Goal: Task Accomplishment & Management: Use online tool/utility

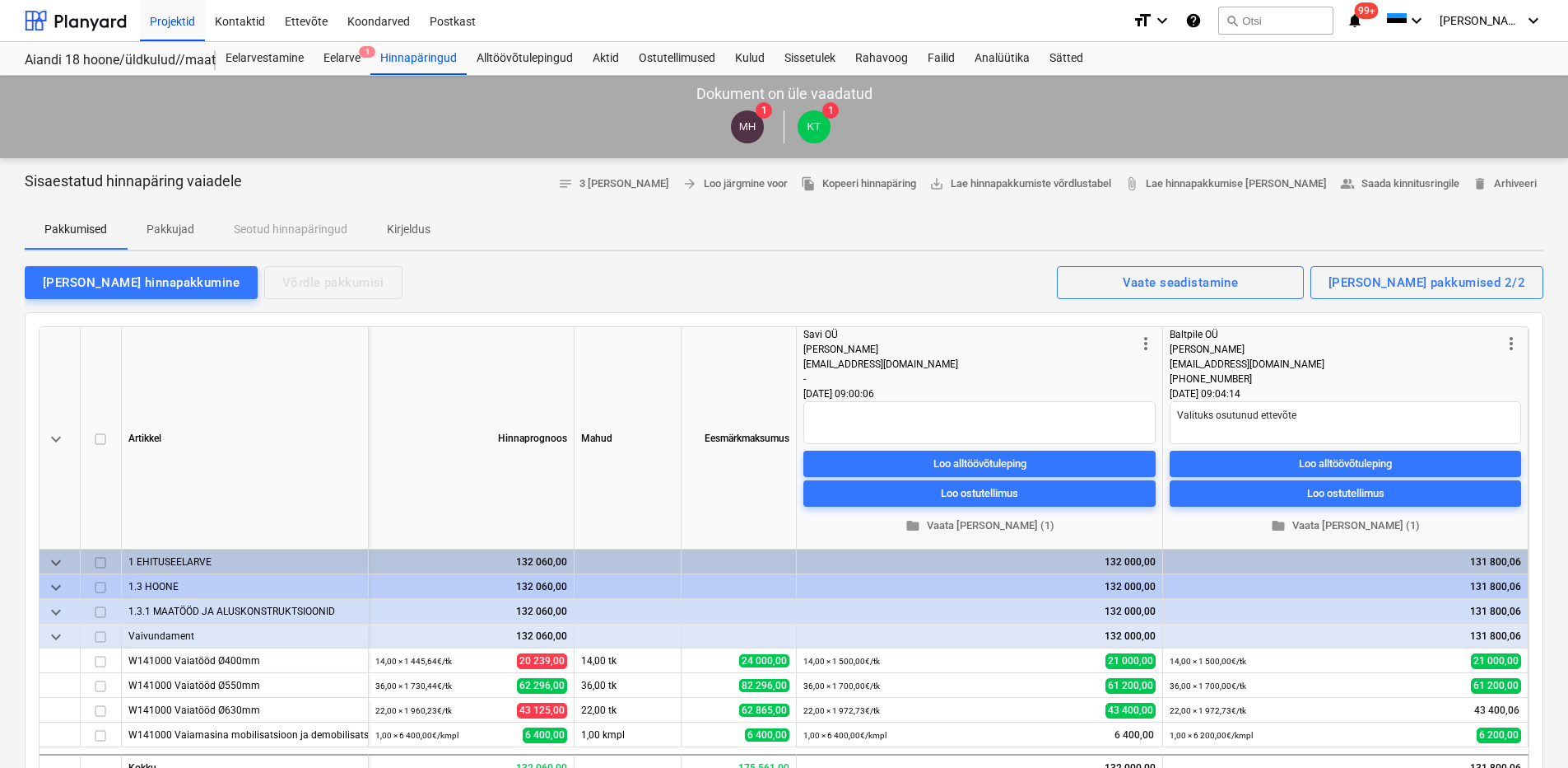
scroll to position [161, 0]
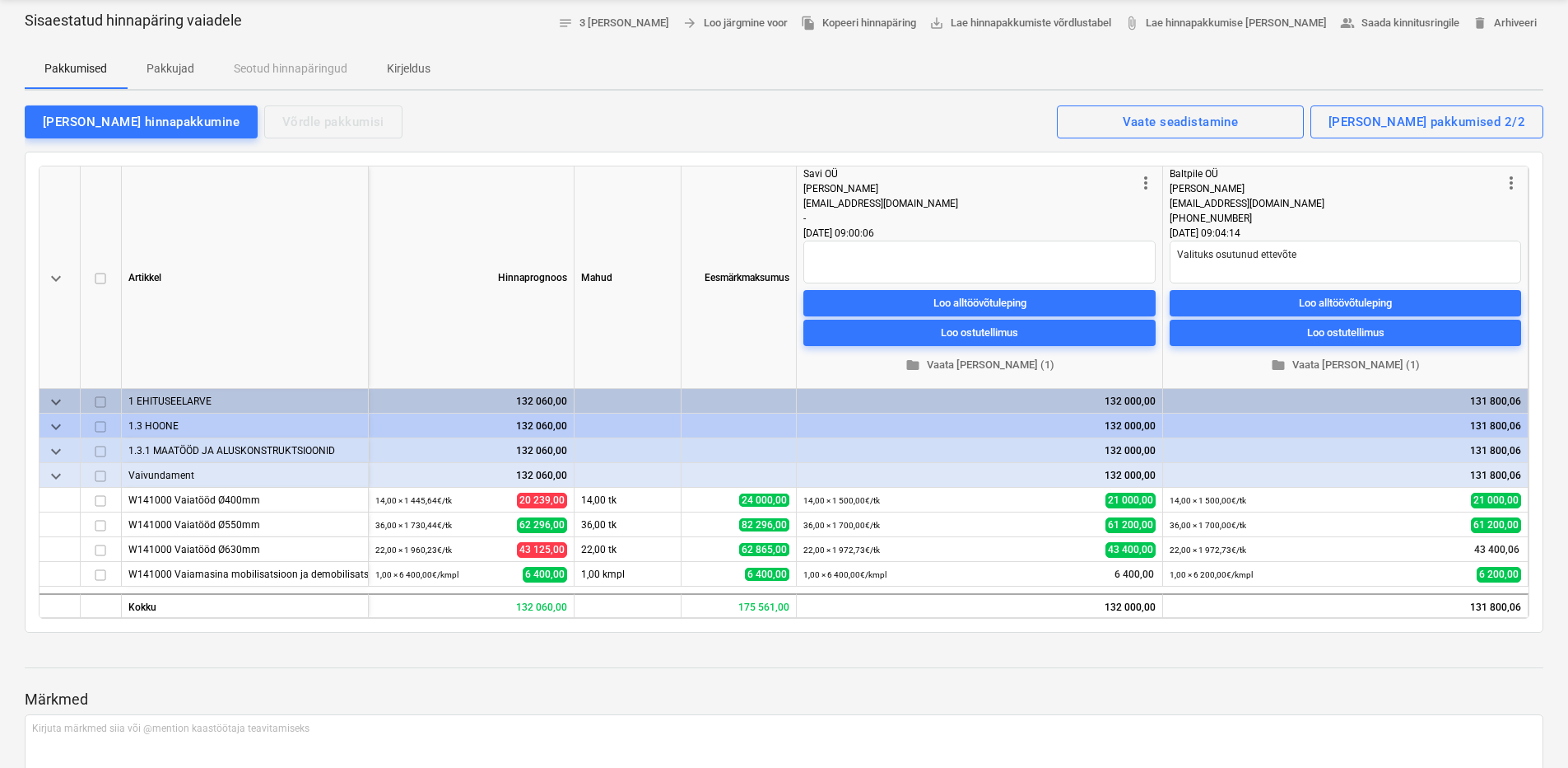
type textarea "x"
click at [632, 163] on div "keyboard_arrow_down Artikkel Hinnaprognoos Mahud Eesmärkmaksumus more_vert Savi…" at bounding box center [784, 392] width 1519 height 481
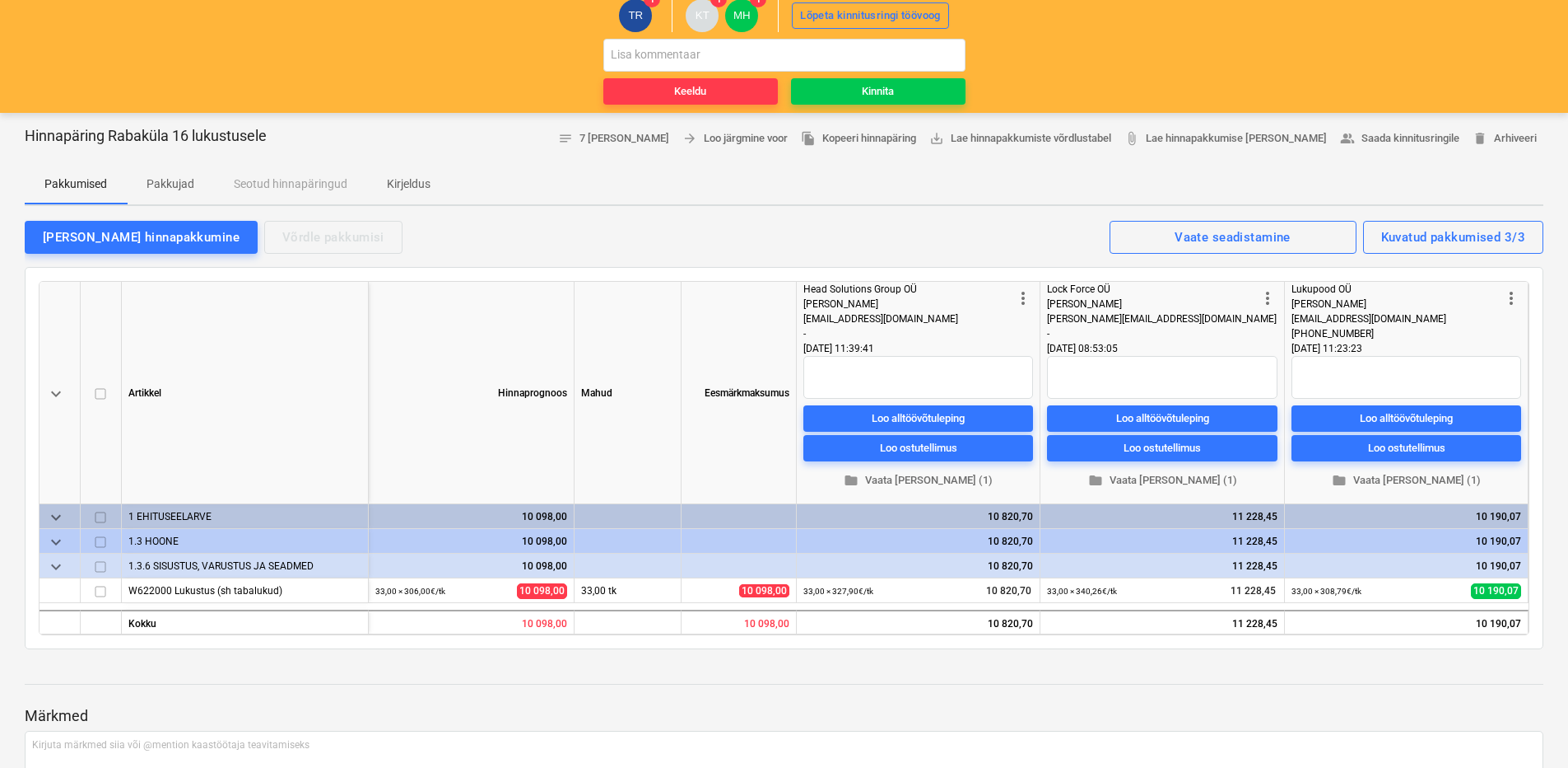
scroll to position [108, 0]
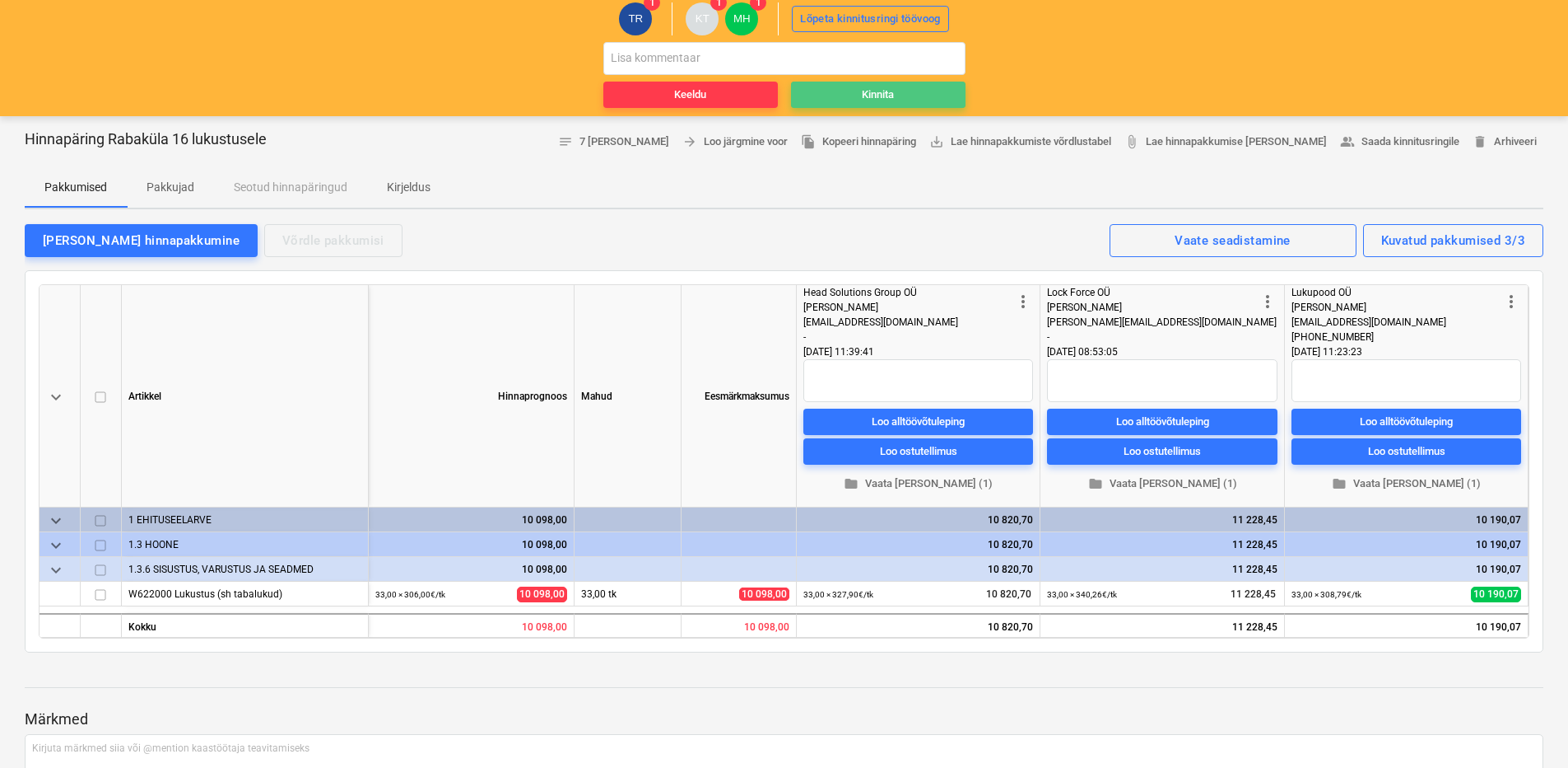
click at [876, 97] on div "Kinnita" at bounding box center [878, 95] width 32 height 19
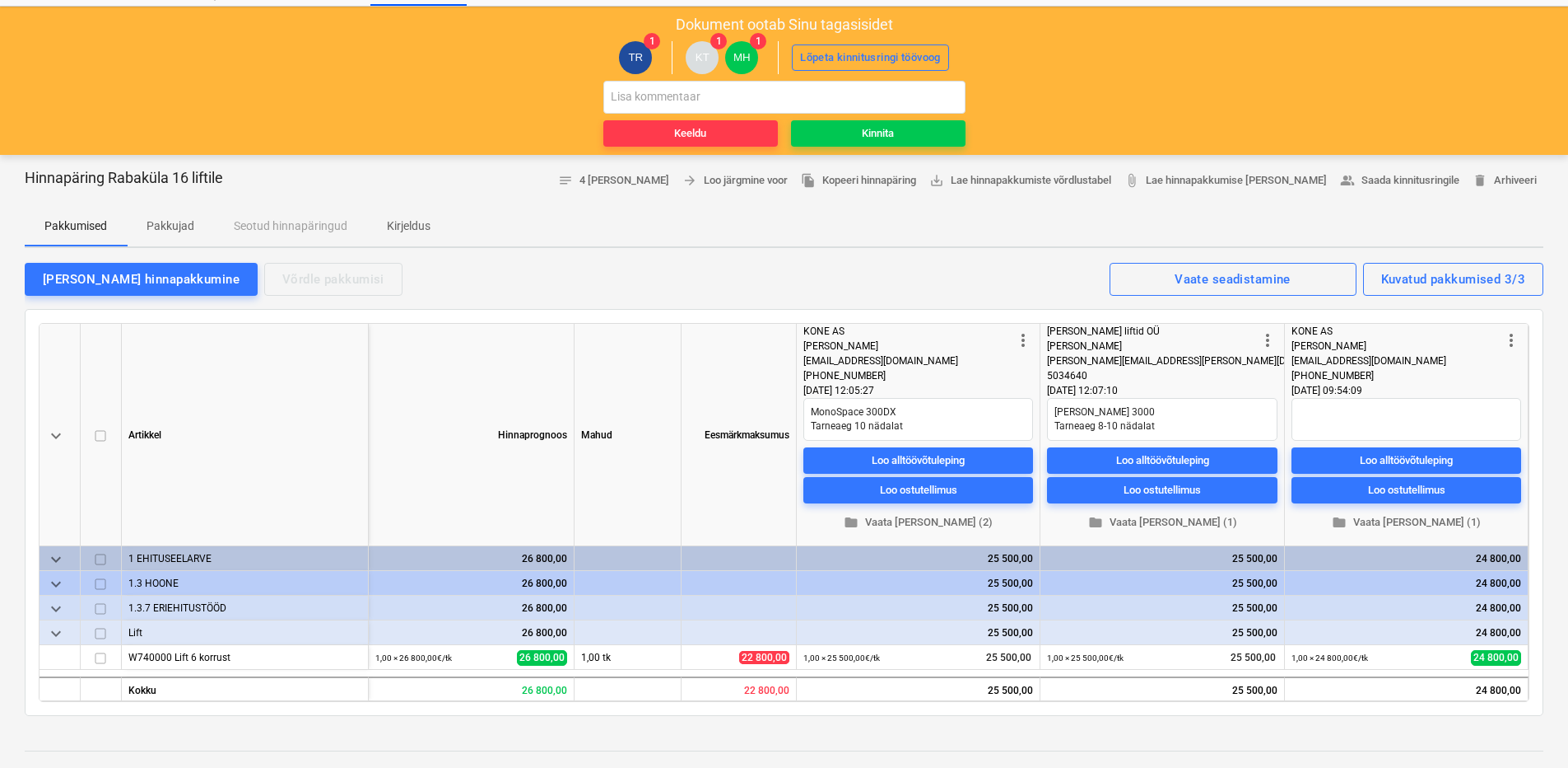
scroll to position [72, 0]
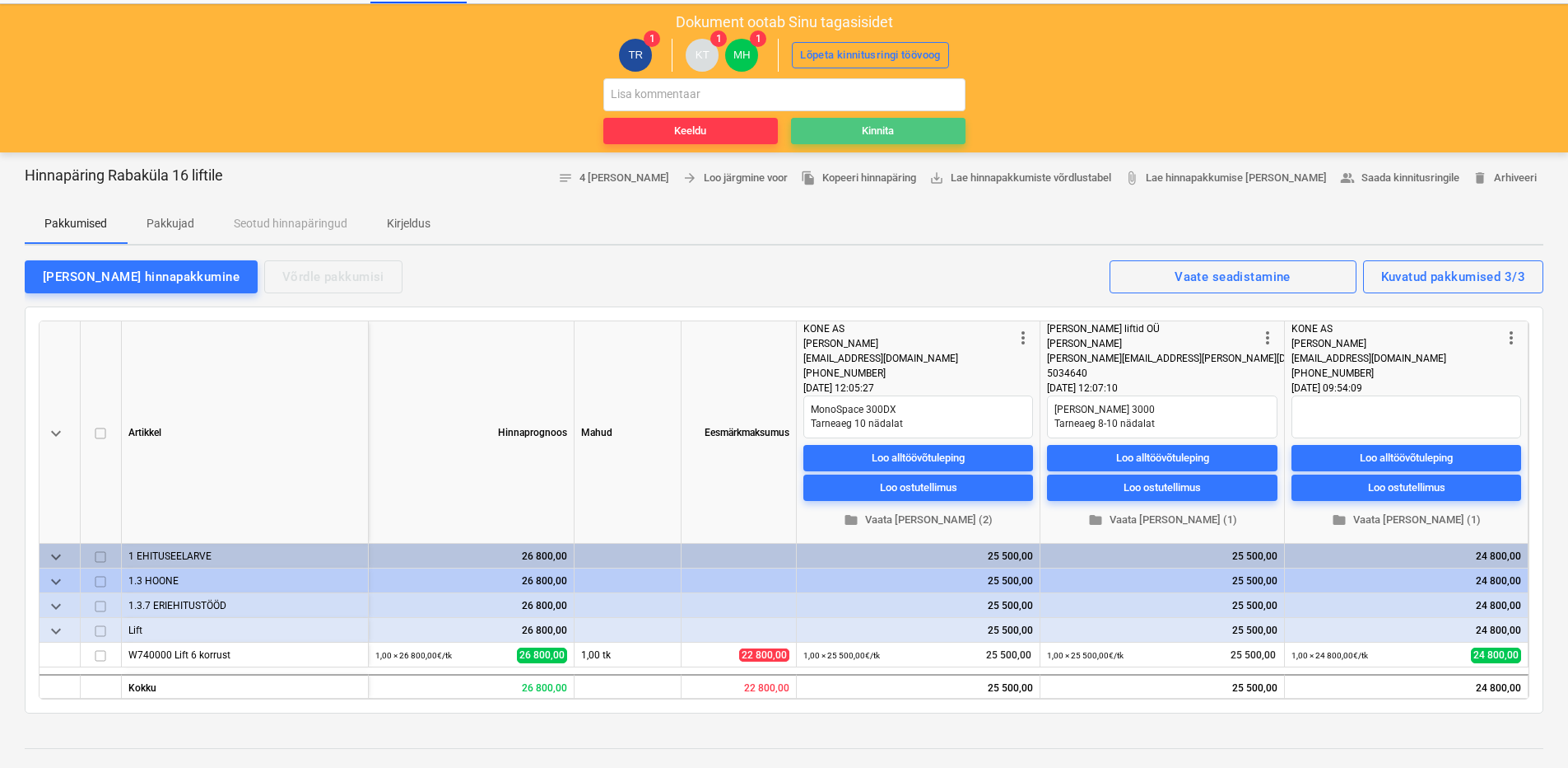
click at [855, 136] on span "Kinnita" at bounding box center [878, 131] width 162 height 19
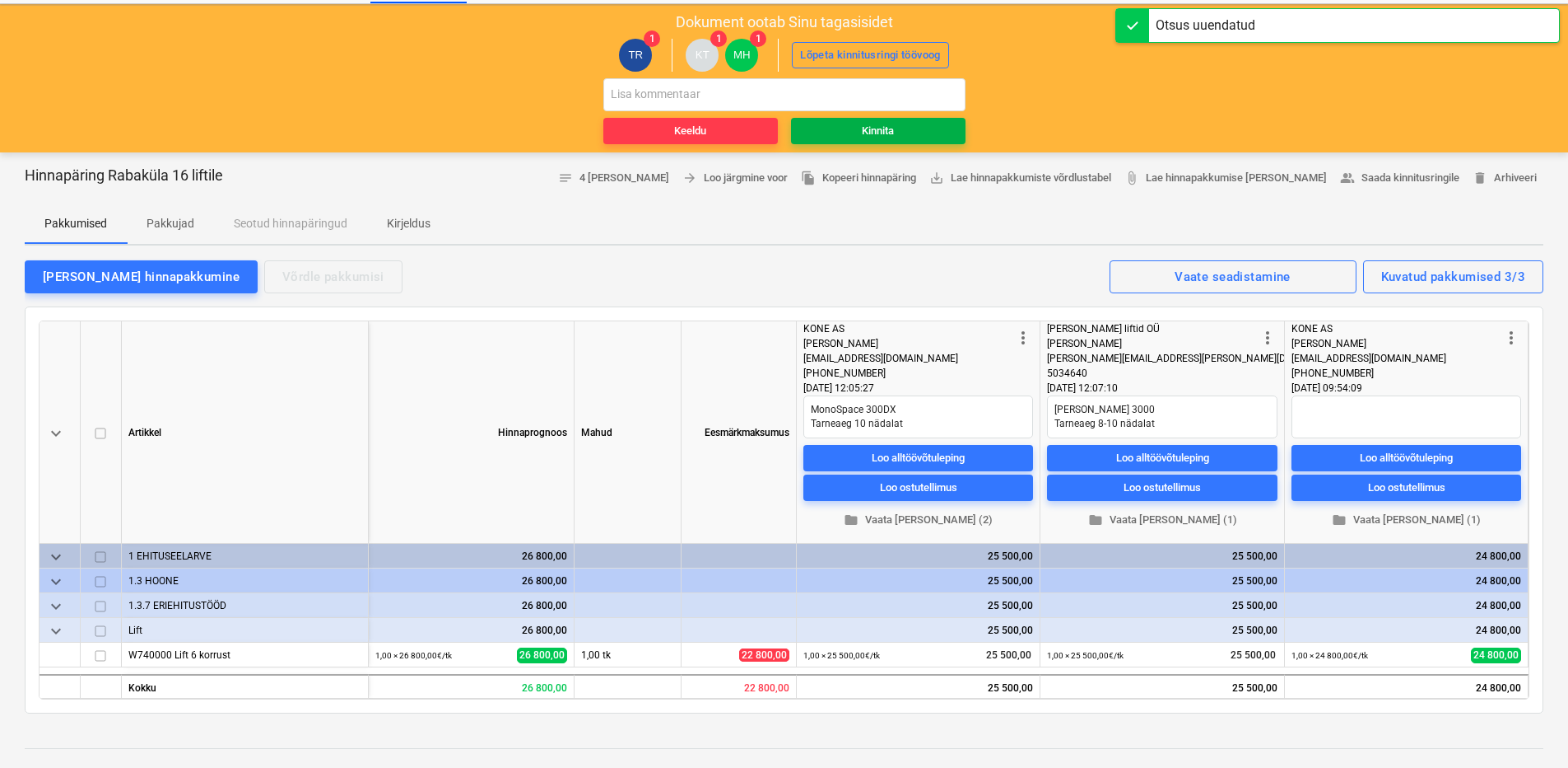
type textarea "x"
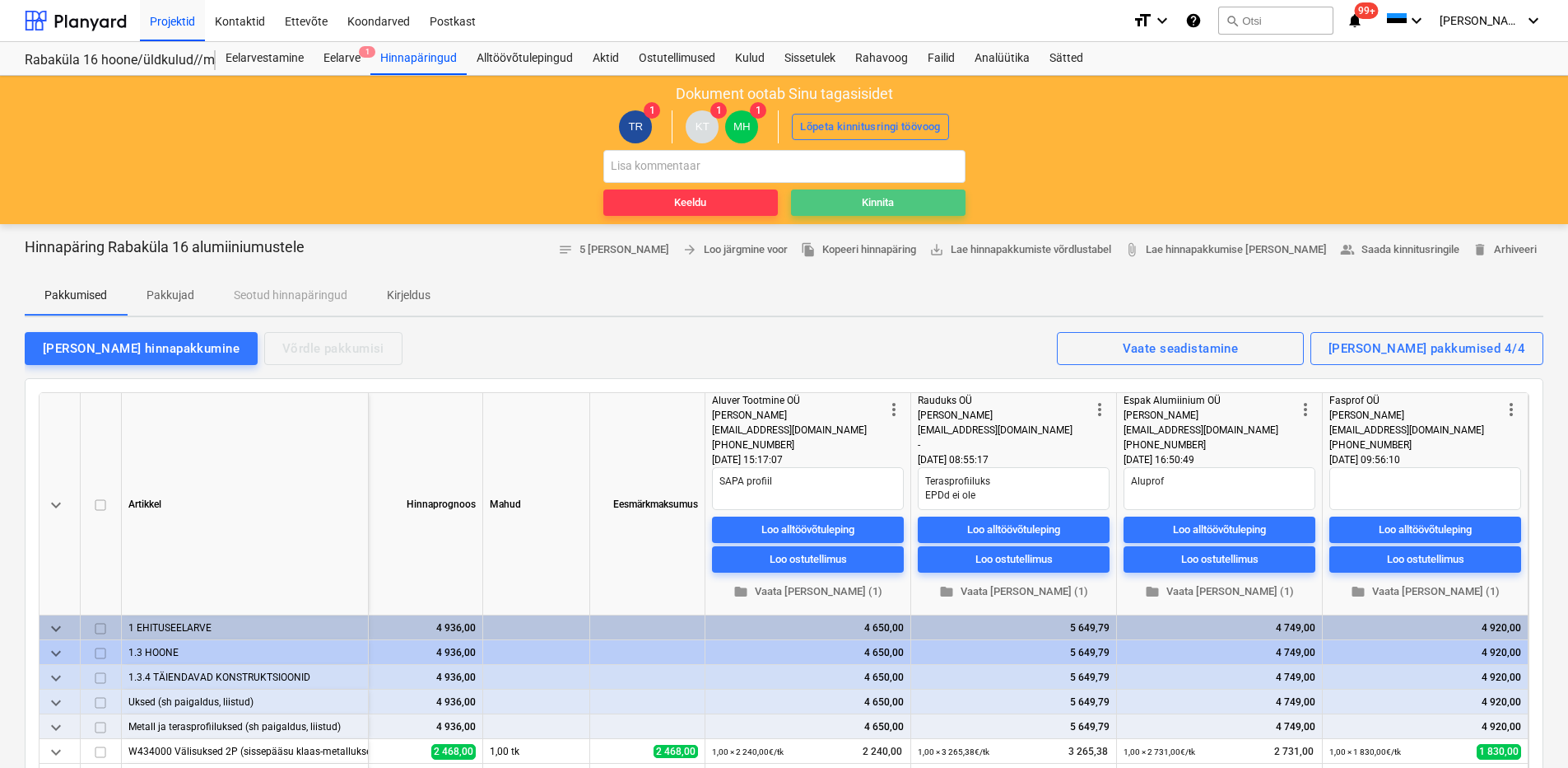
click at [853, 200] on span "Kinnita" at bounding box center [878, 203] width 162 height 19
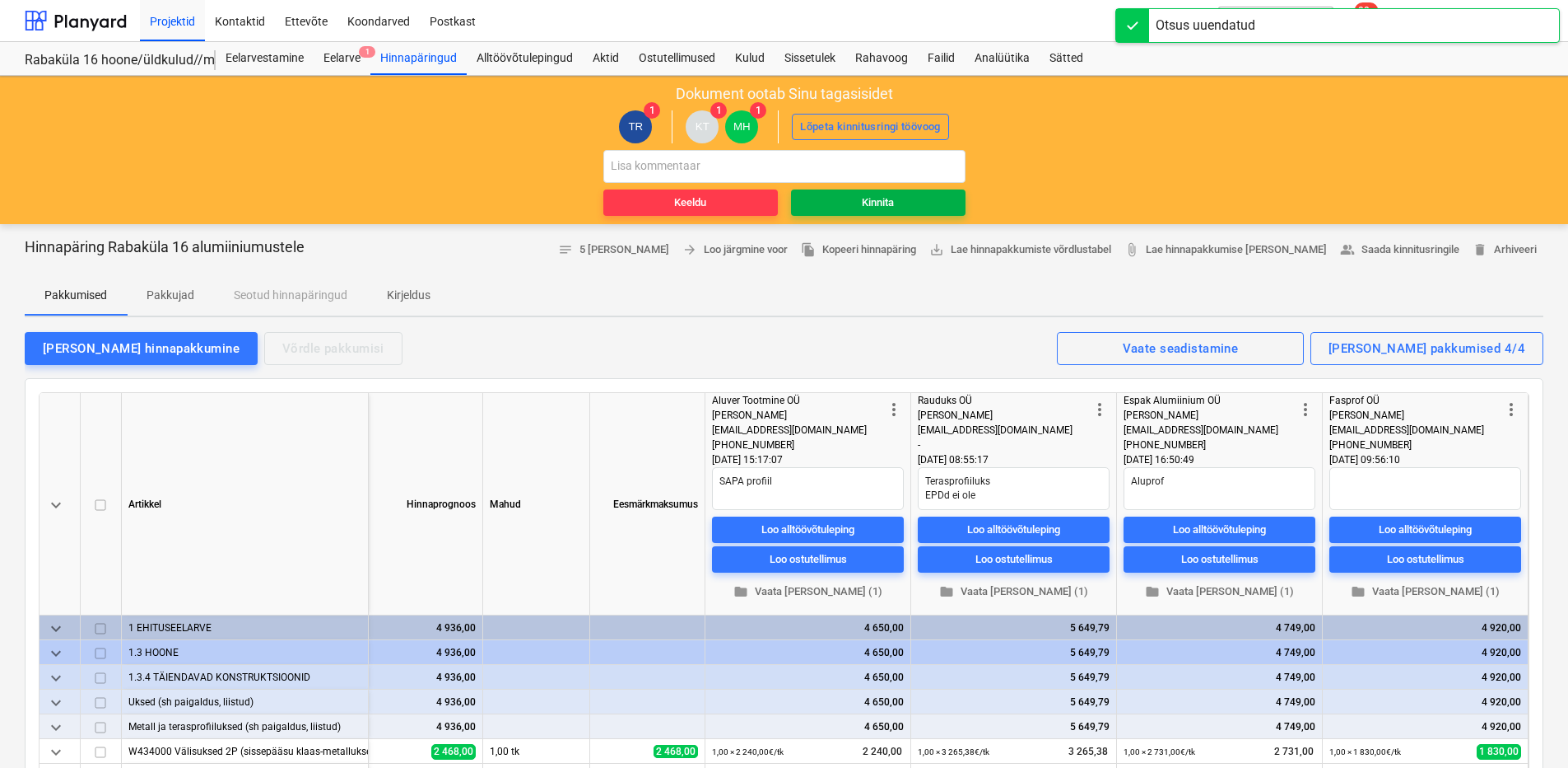
type textarea "x"
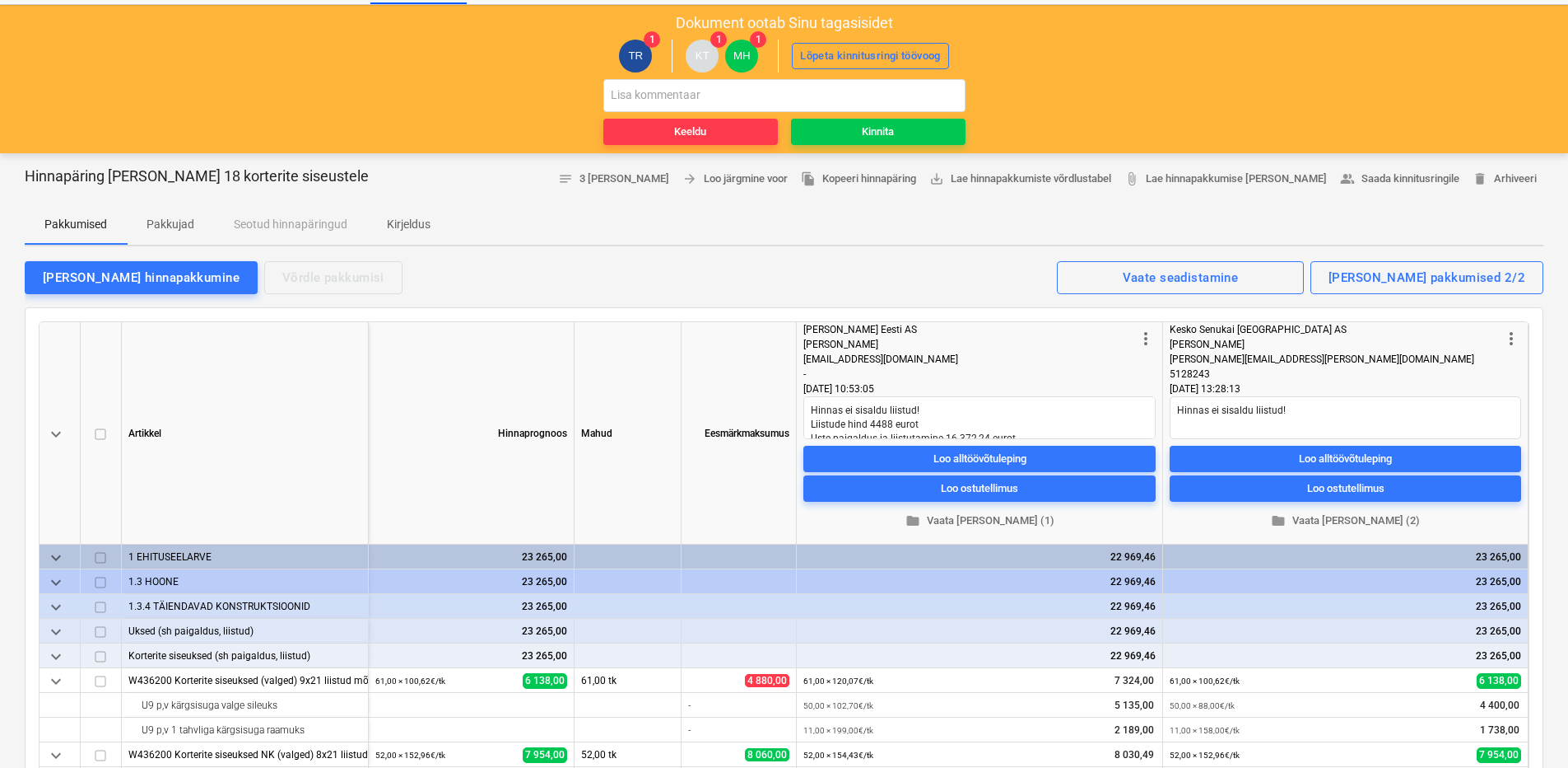
scroll to position [35, 0]
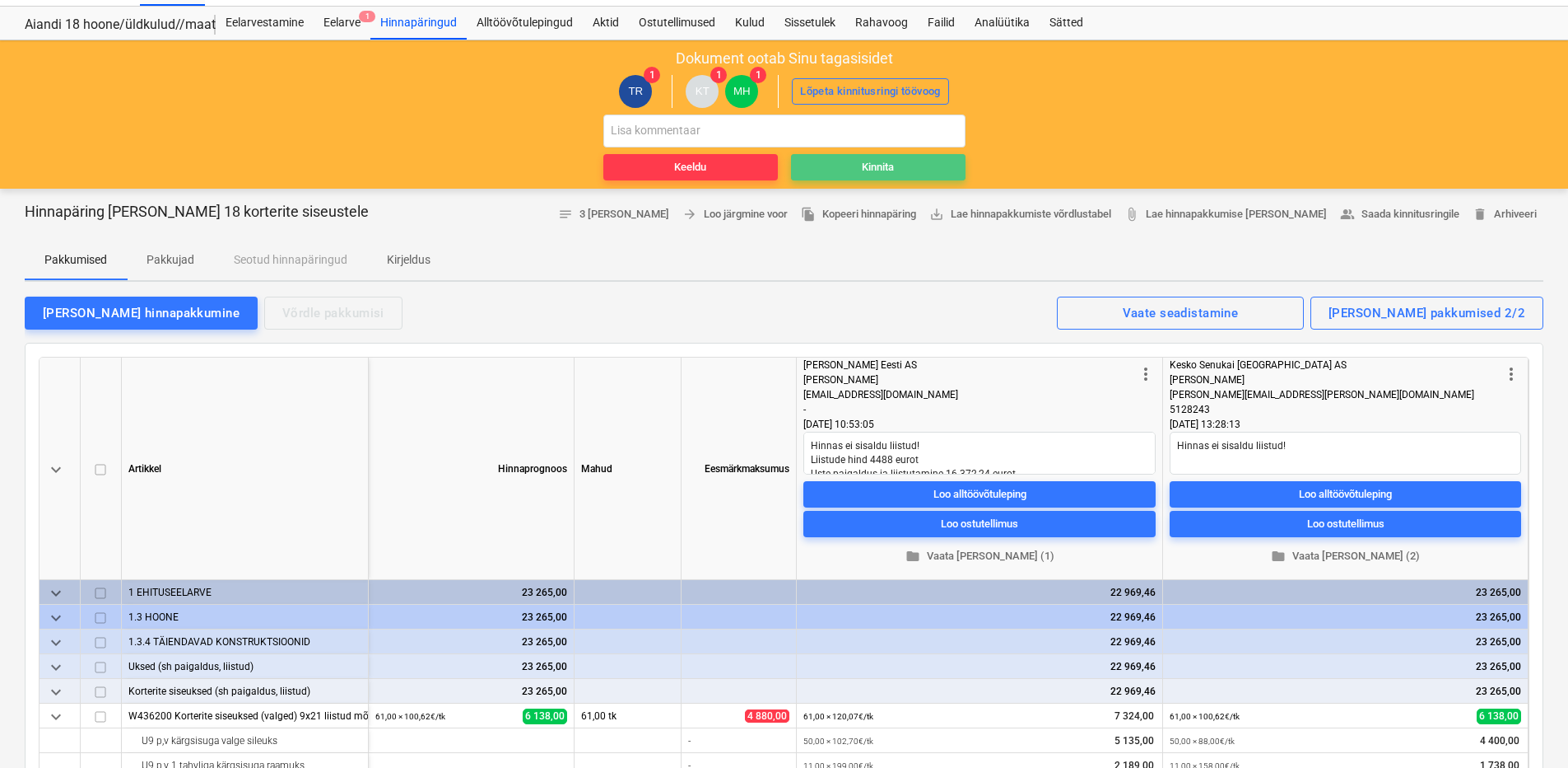
click at [880, 161] on div "Kinnita" at bounding box center [878, 167] width 32 height 19
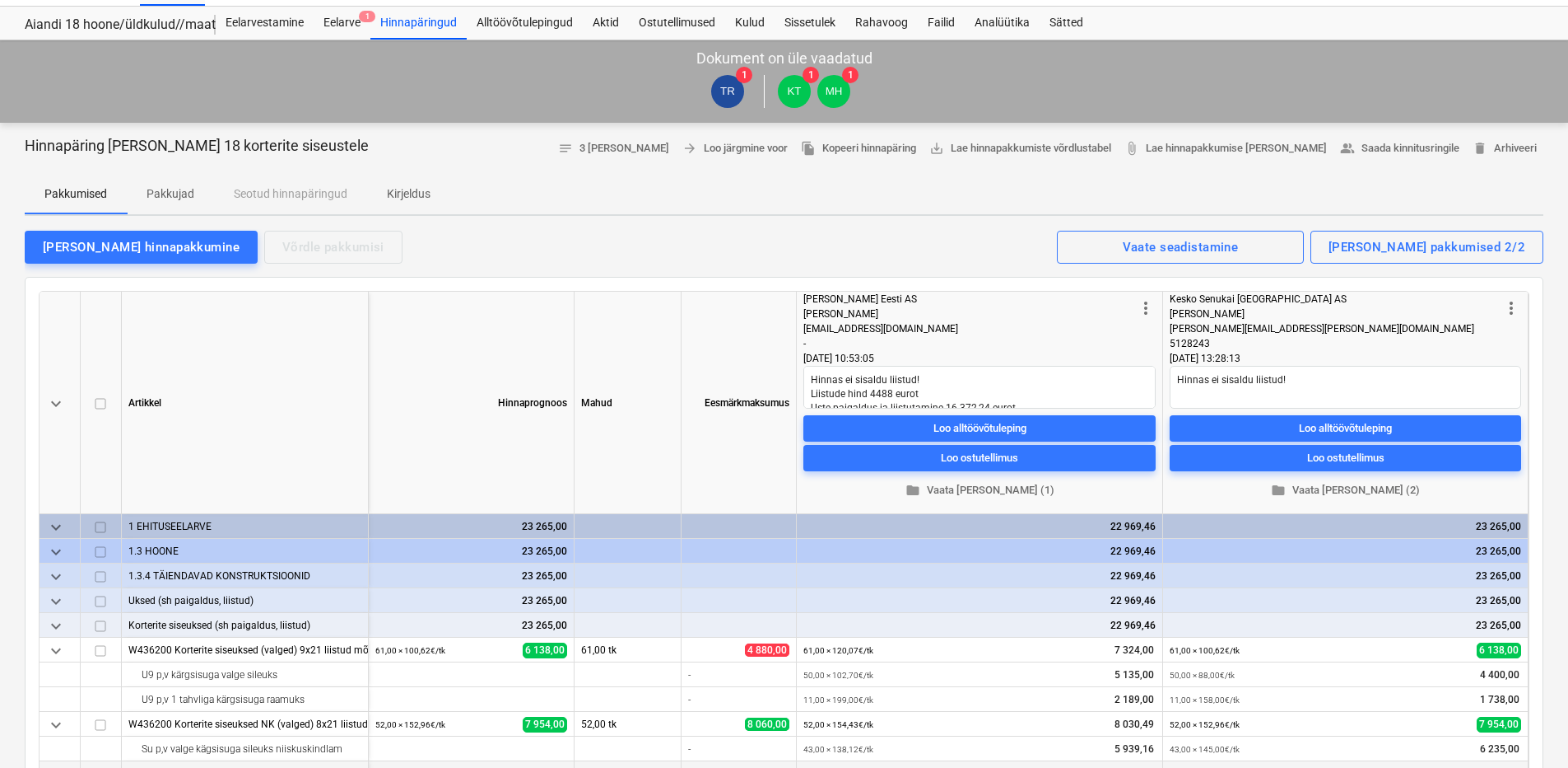
type textarea "x"
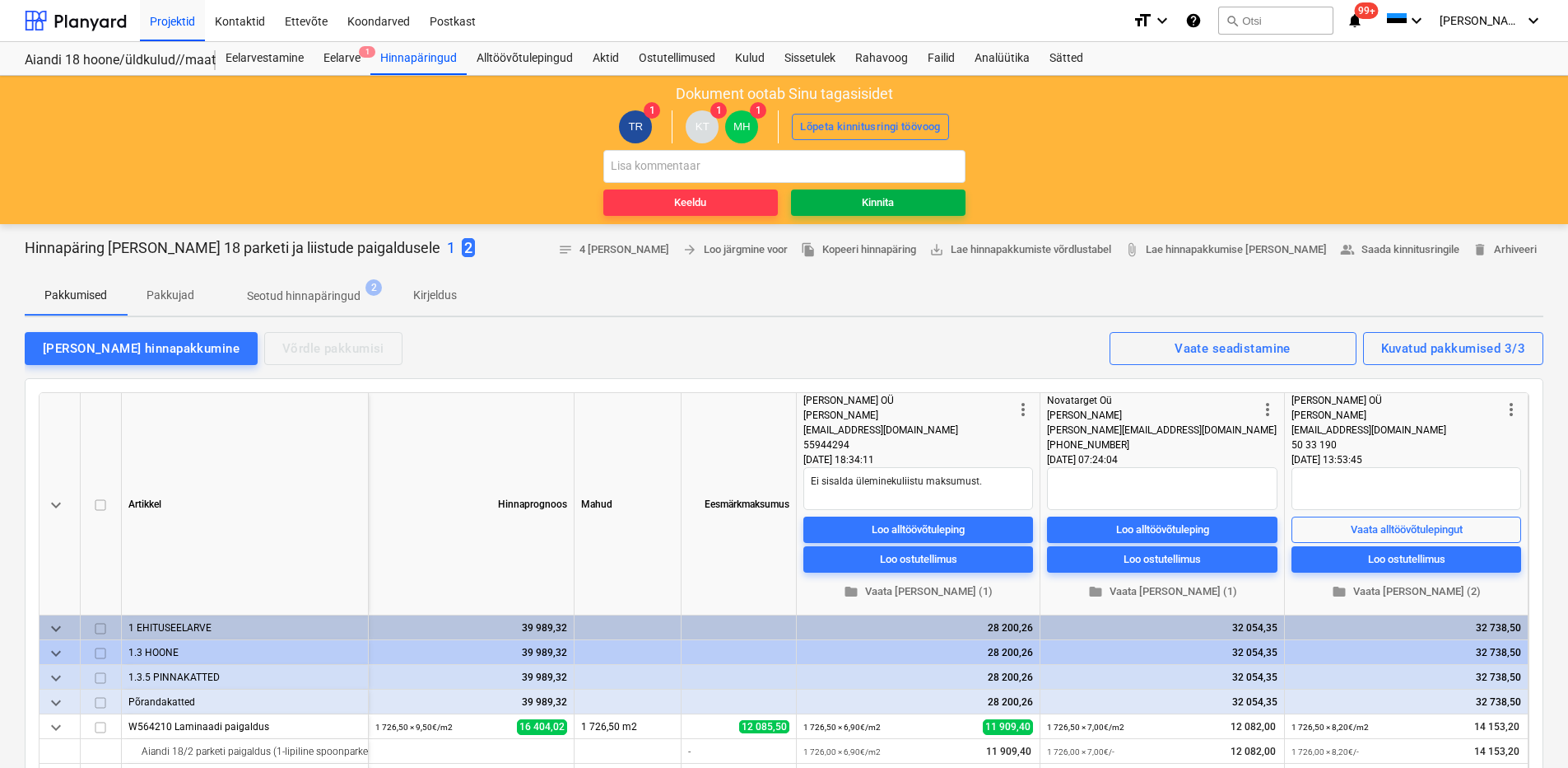
click at [886, 205] on div "Kinnita" at bounding box center [878, 203] width 32 height 19
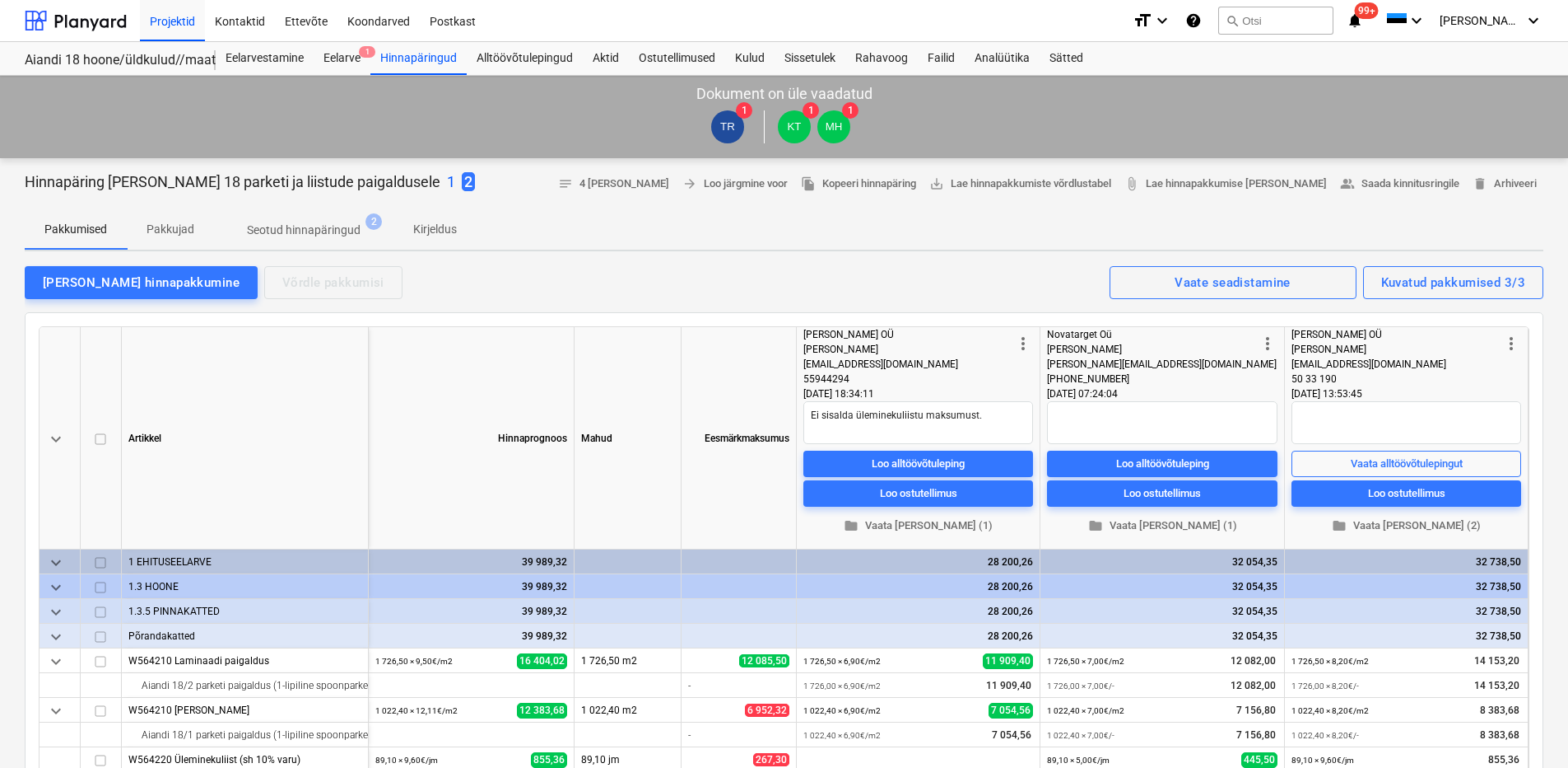
type textarea "x"
